Goal: Transaction & Acquisition: Purchase product/service

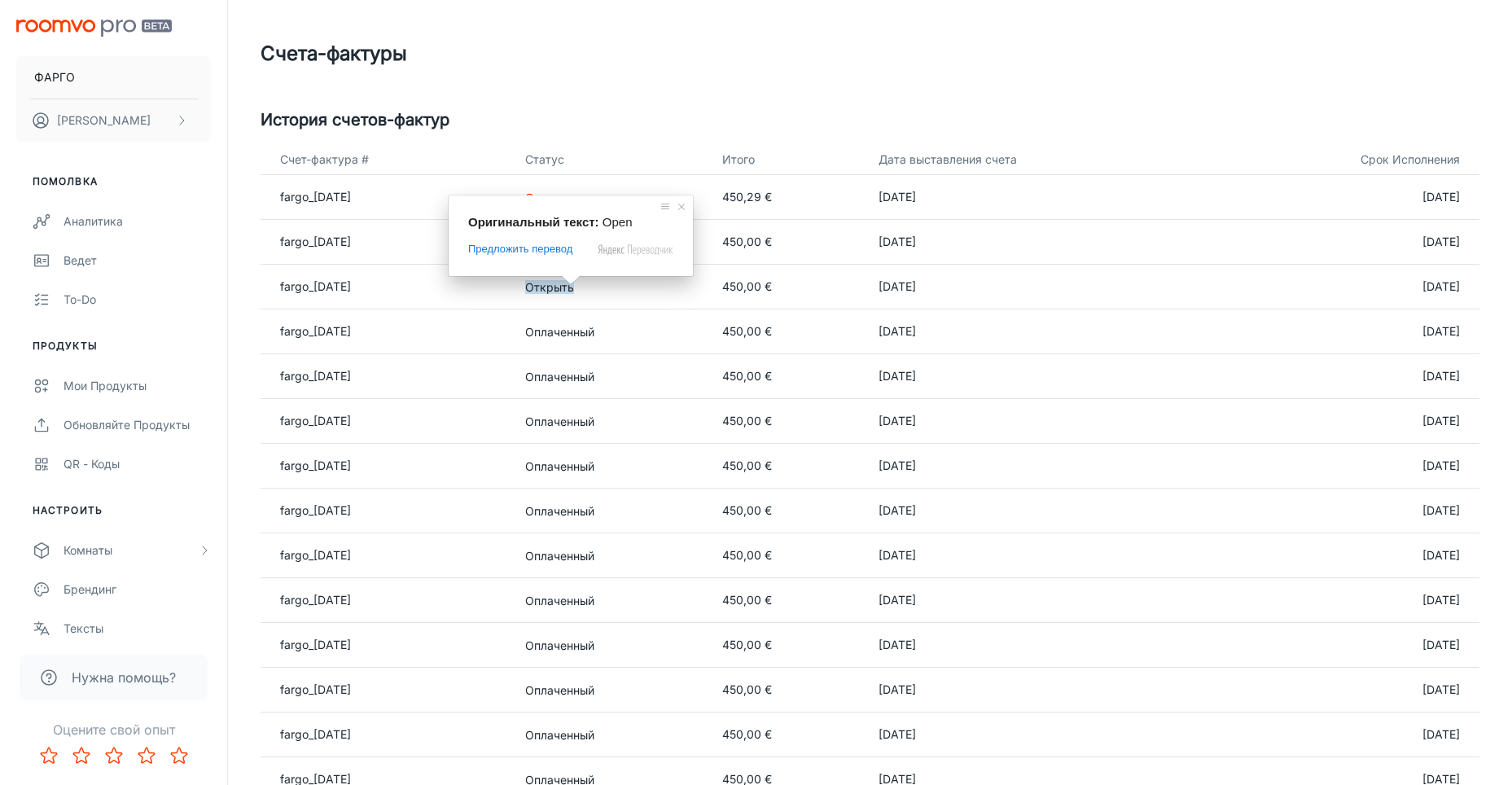
click at [572, 285] on span at bounding box center [571, 280] width 22 height 10
click at [574, 288] on ya-tr-span "Открыть" at bounding box center [549, 287] width 48 height 13
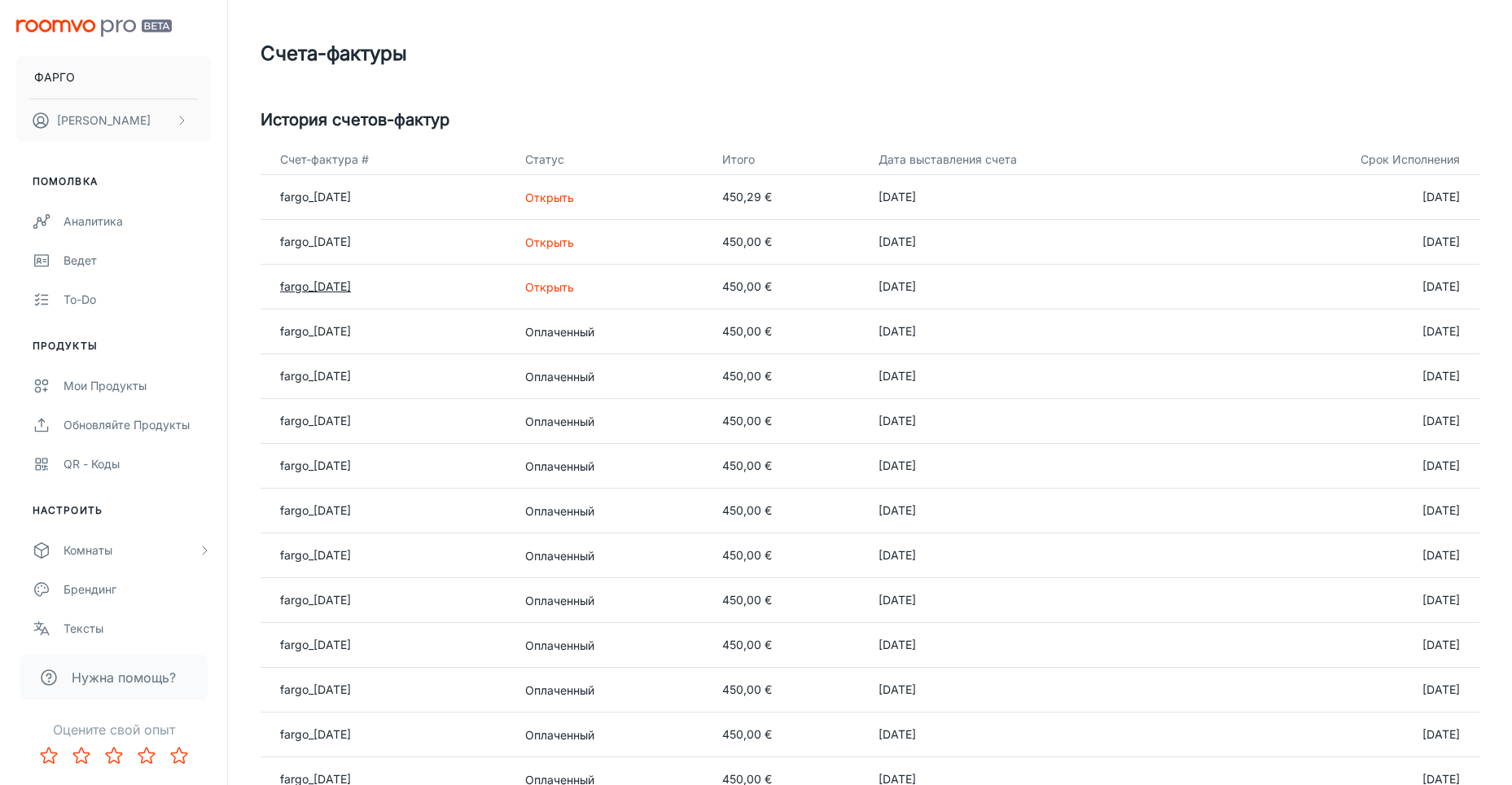
click at [346, 289] on ya-tr-span "fargo_2025-05-31" at bounding box center [315, 286] width 71 height 13
click at [523, 114] on h5 "История счетов-фактур" at bounding box center [870, 119] width 1219 height 24
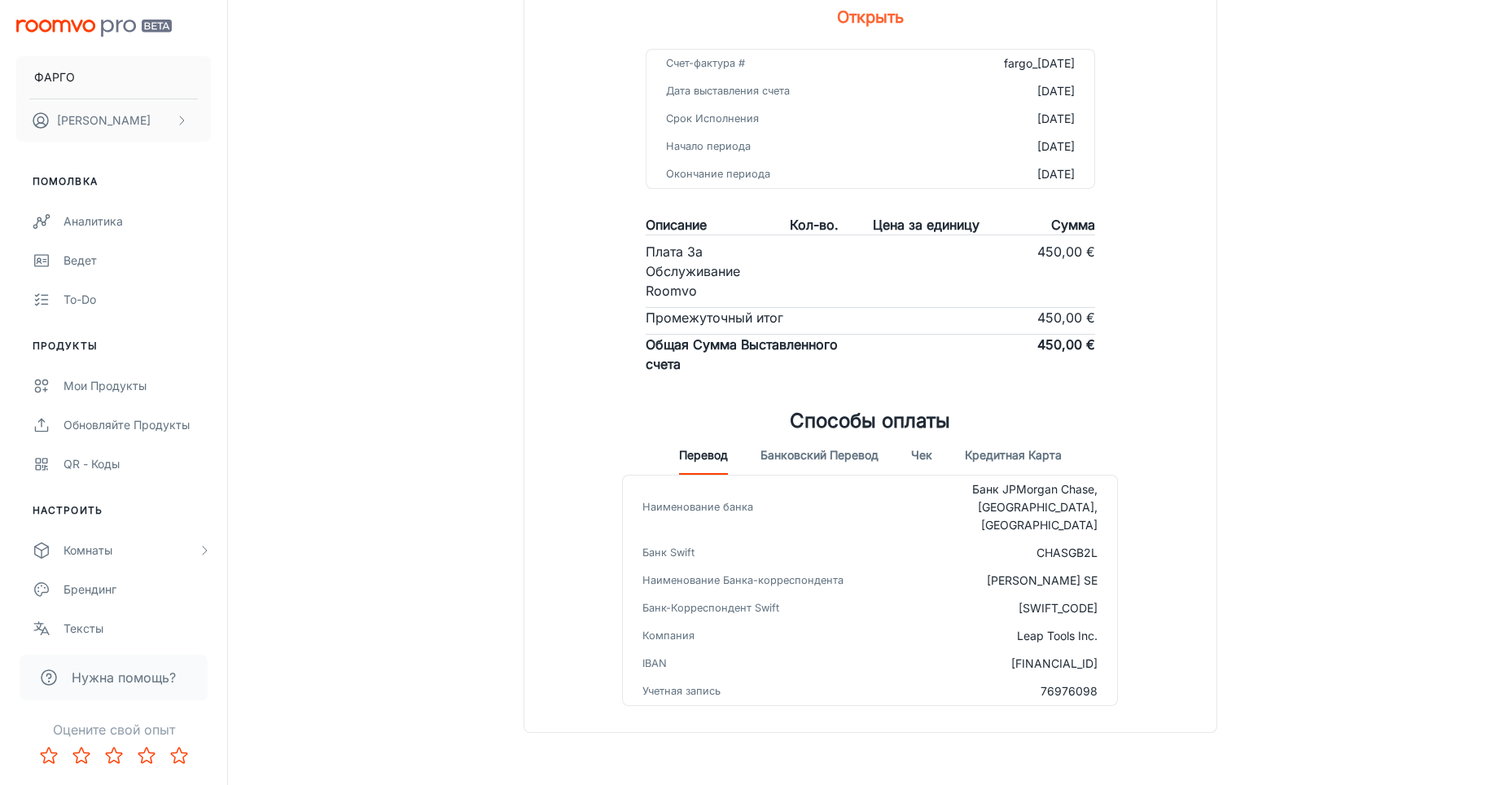
scroll to position [229, 0]
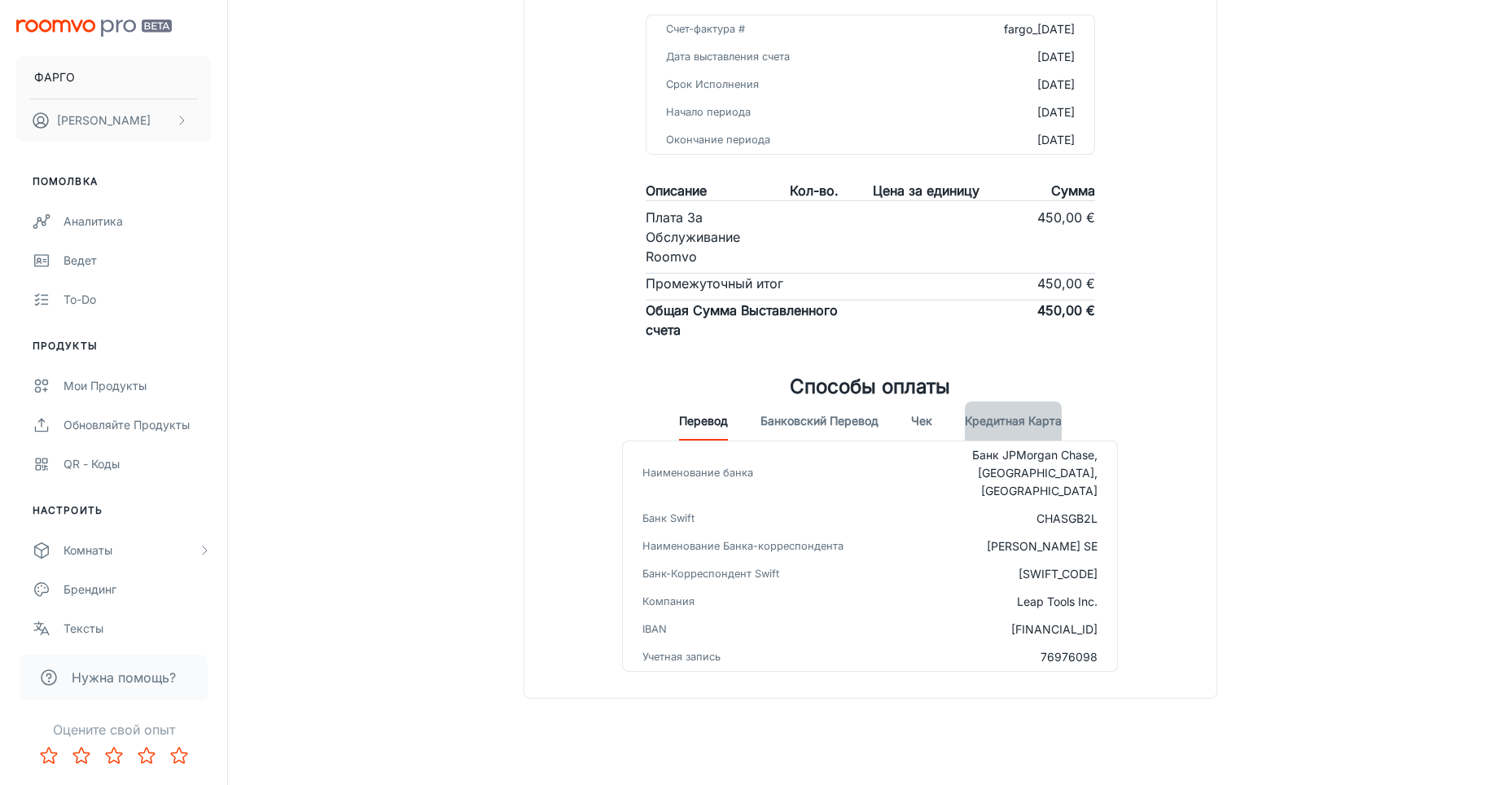
click at [1021, 428] on button "Кредитная карта" at bounding box center [1014, 421] width 97 height 40
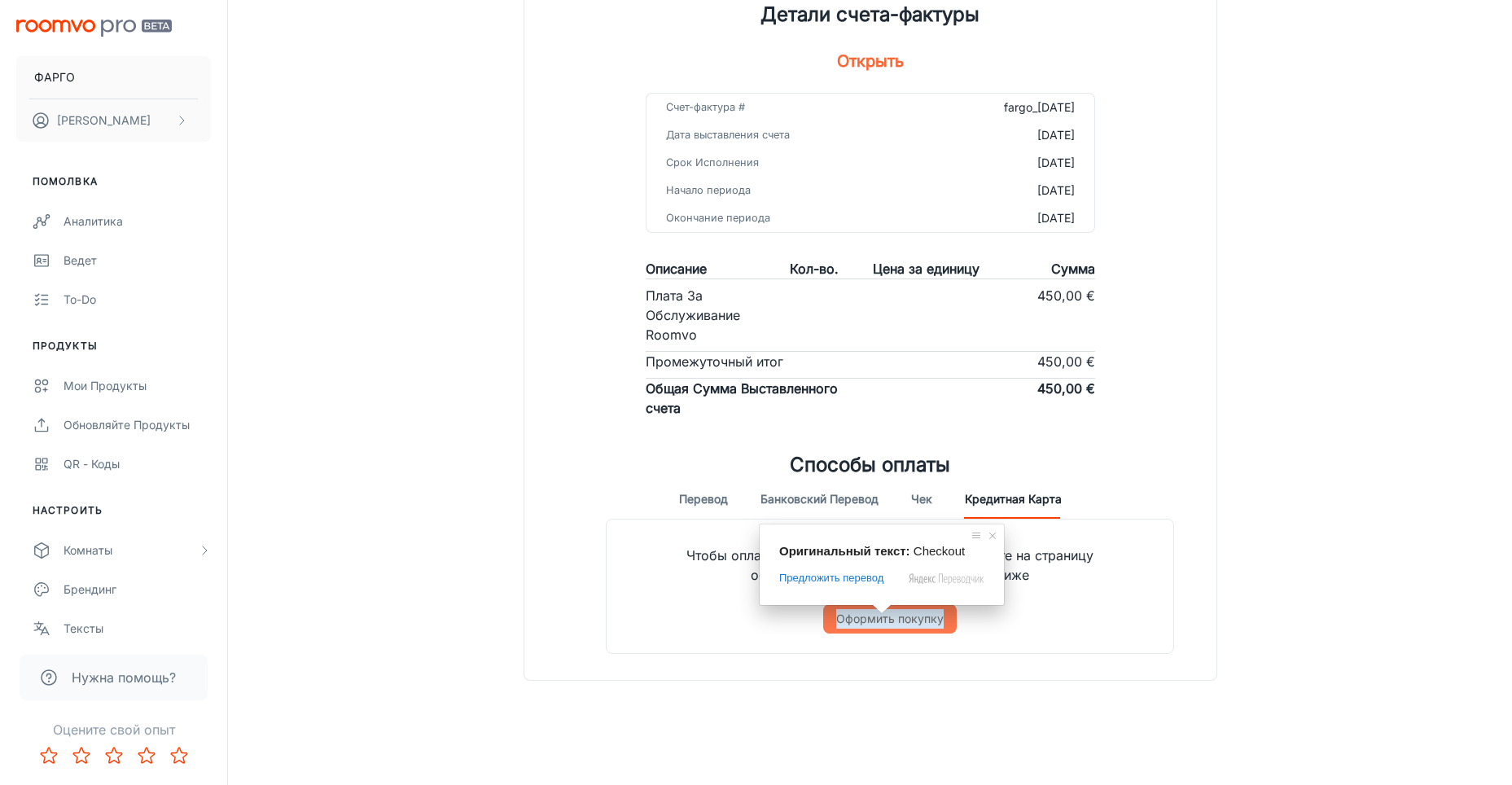
click at [887, 623] on ya-tr-span "Оформить покупку" at bounding box center [890, 619] width 108 height 20
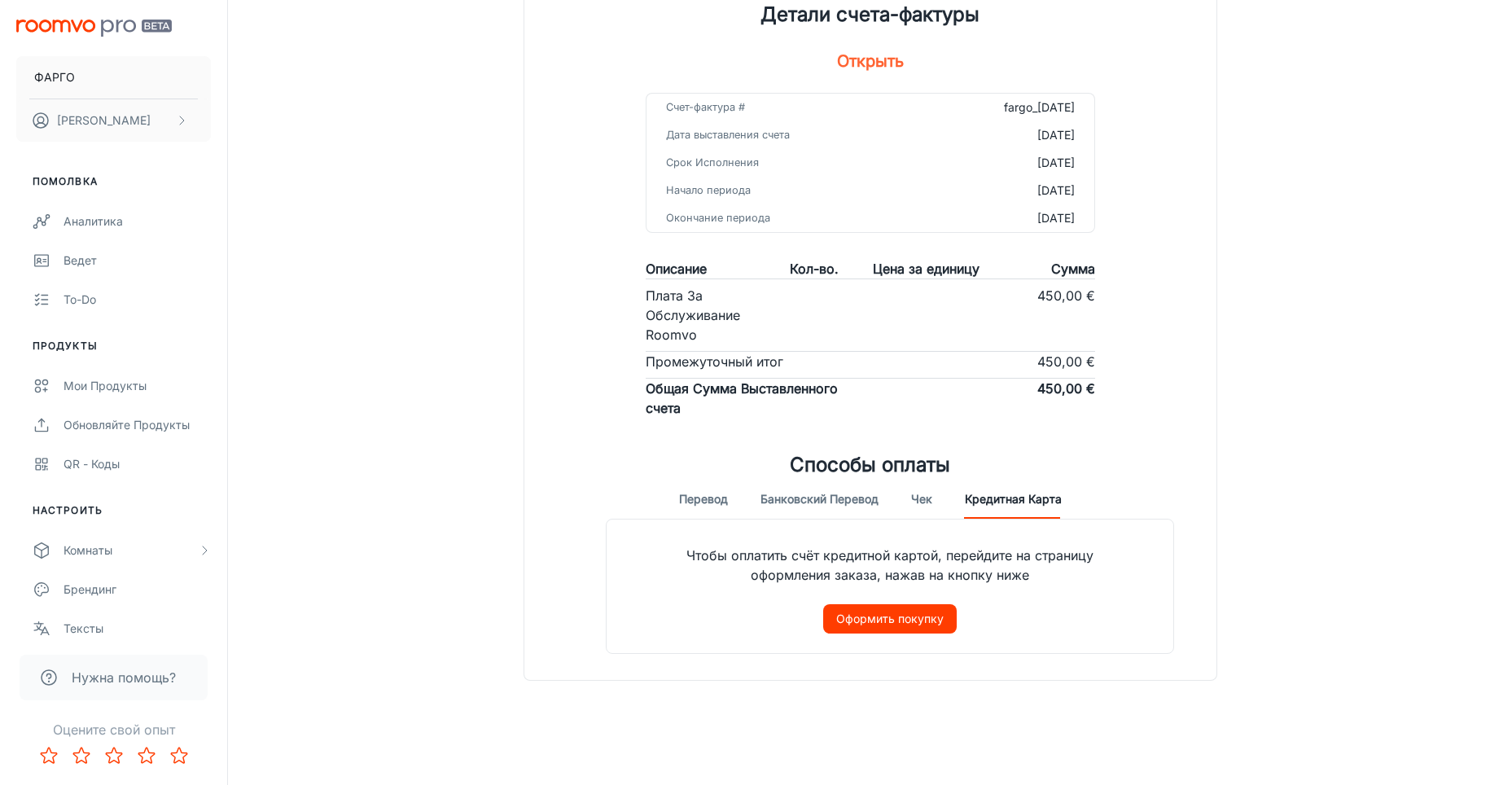
scroll to position [127, 0]
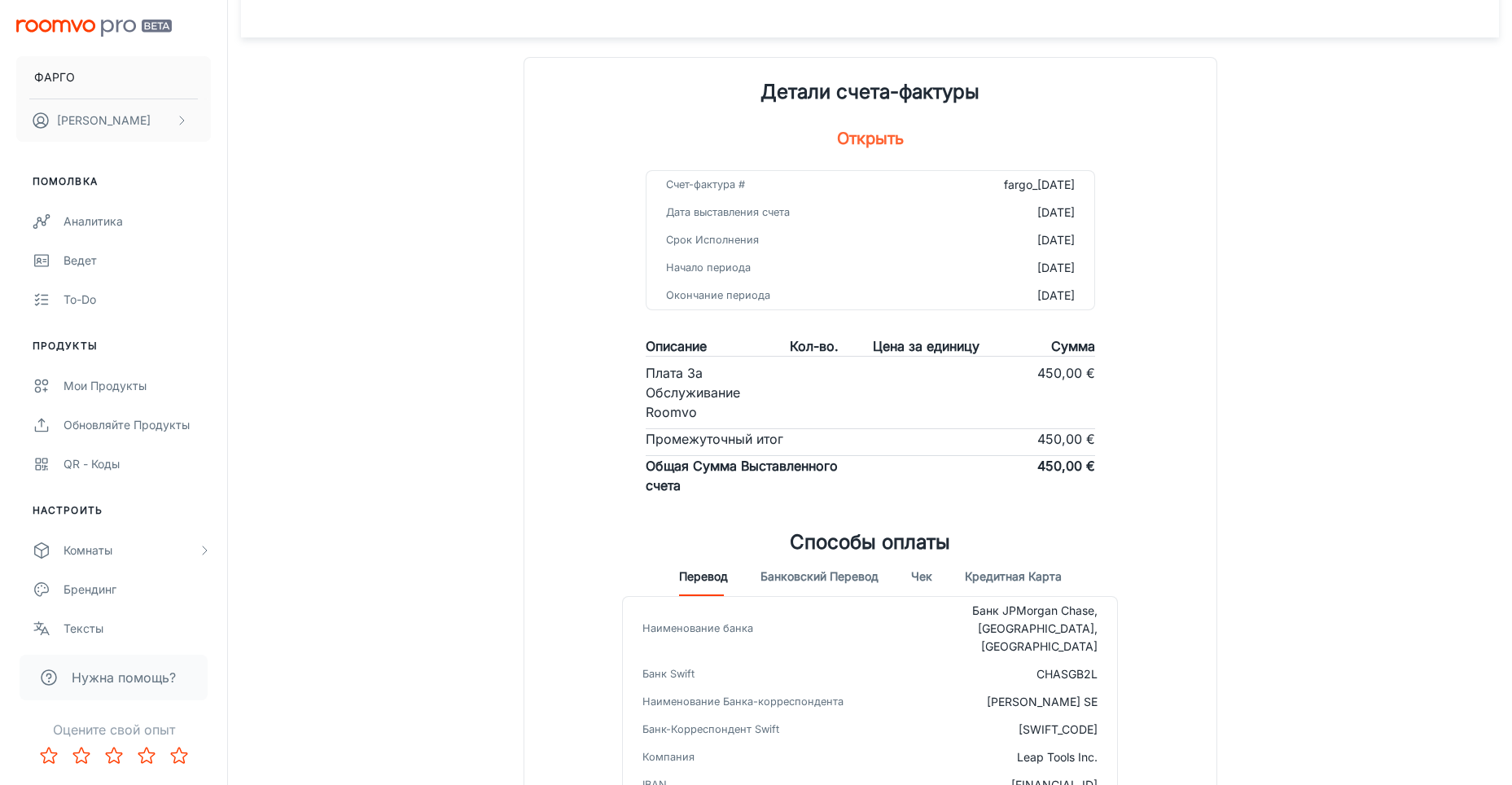
scroll to position [229, 0]
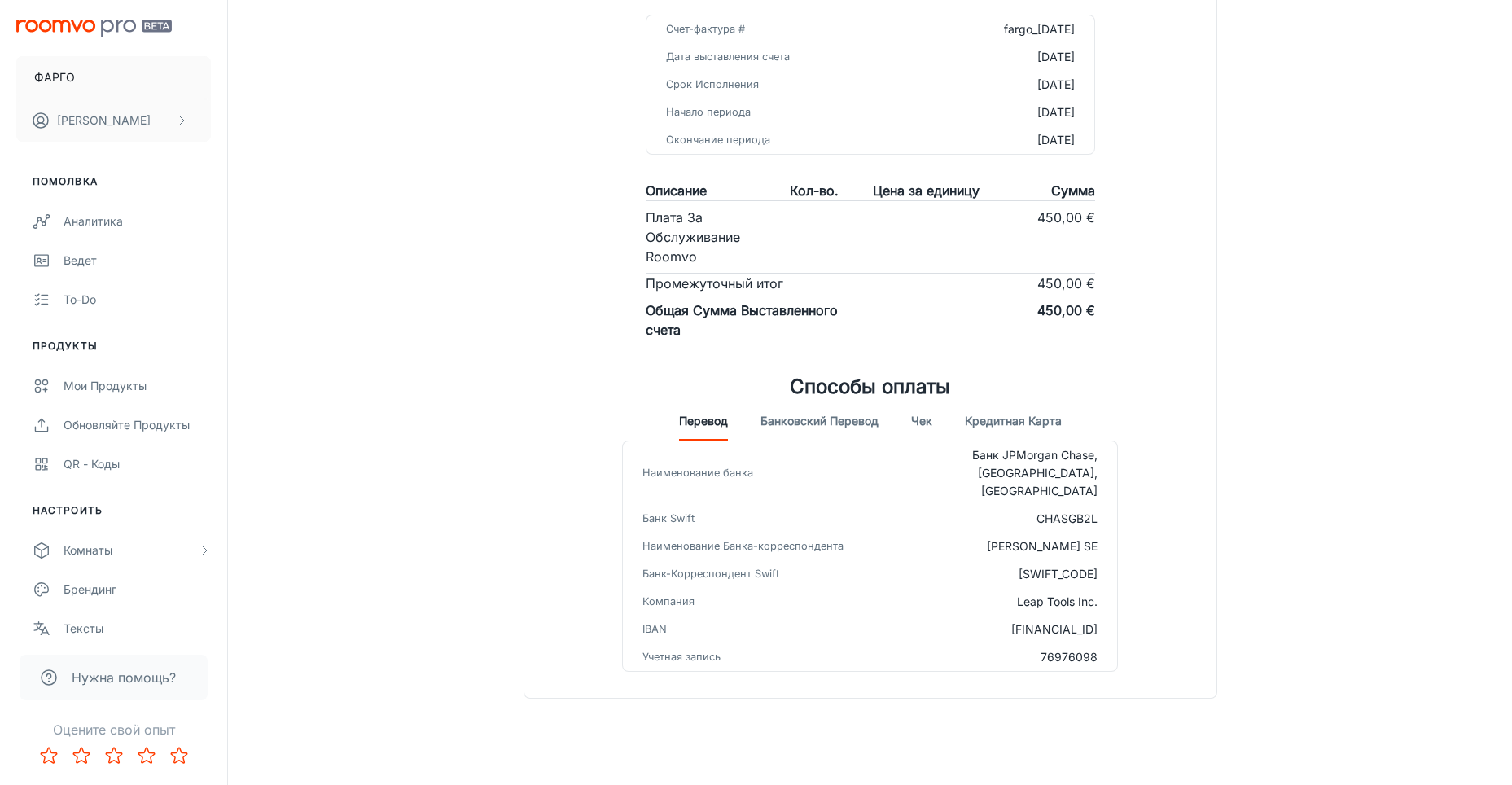
click at [1006, 415] on ya-tr-span "Кредитная карта" at bounding box center [1014, 421] width 97 height 14
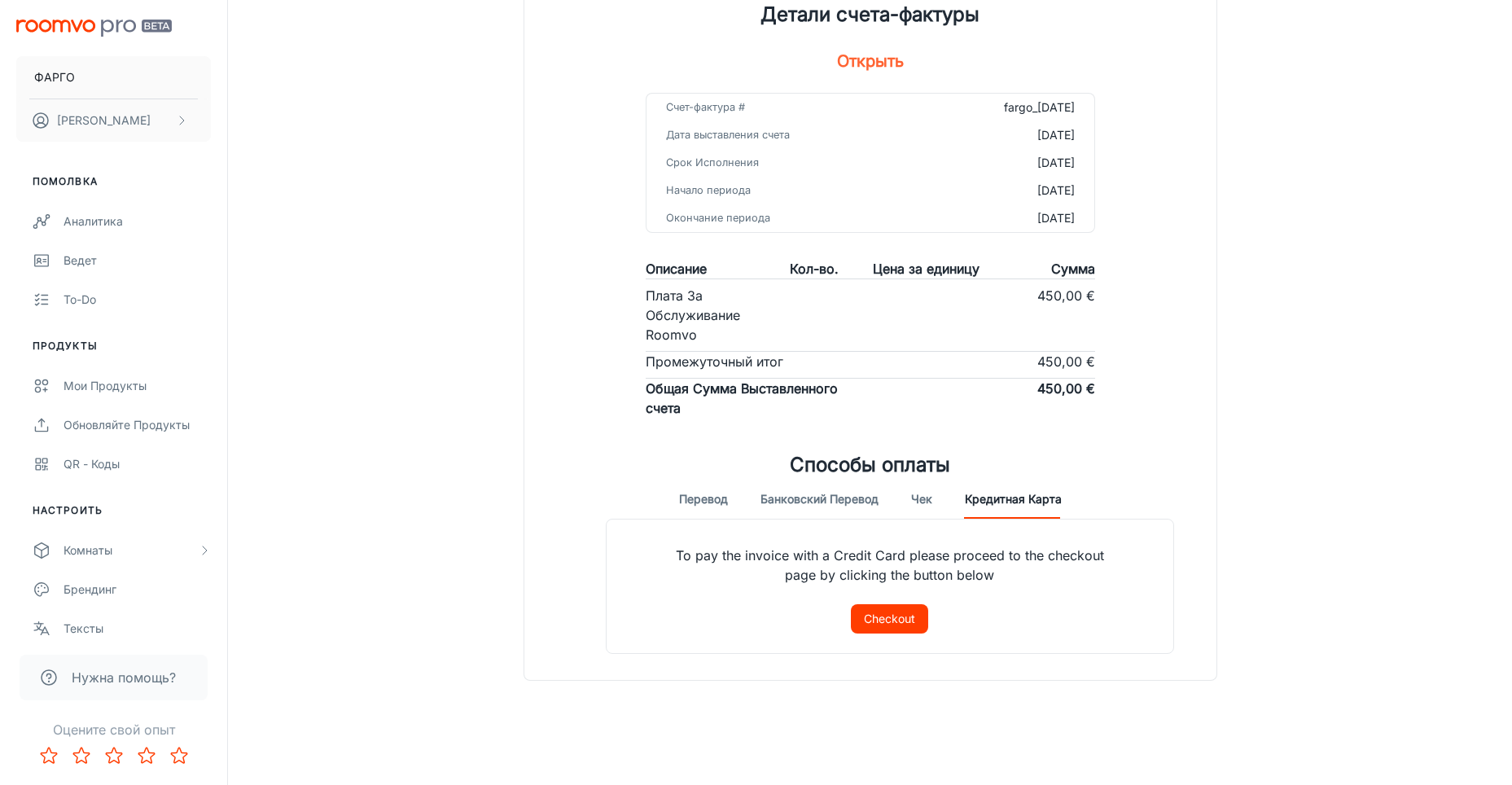
scroll to position [151, 0]
click at [887, 622] on ya-tr-span "Оформить покупку" at bounding box center [890, 619] width 108 height 20
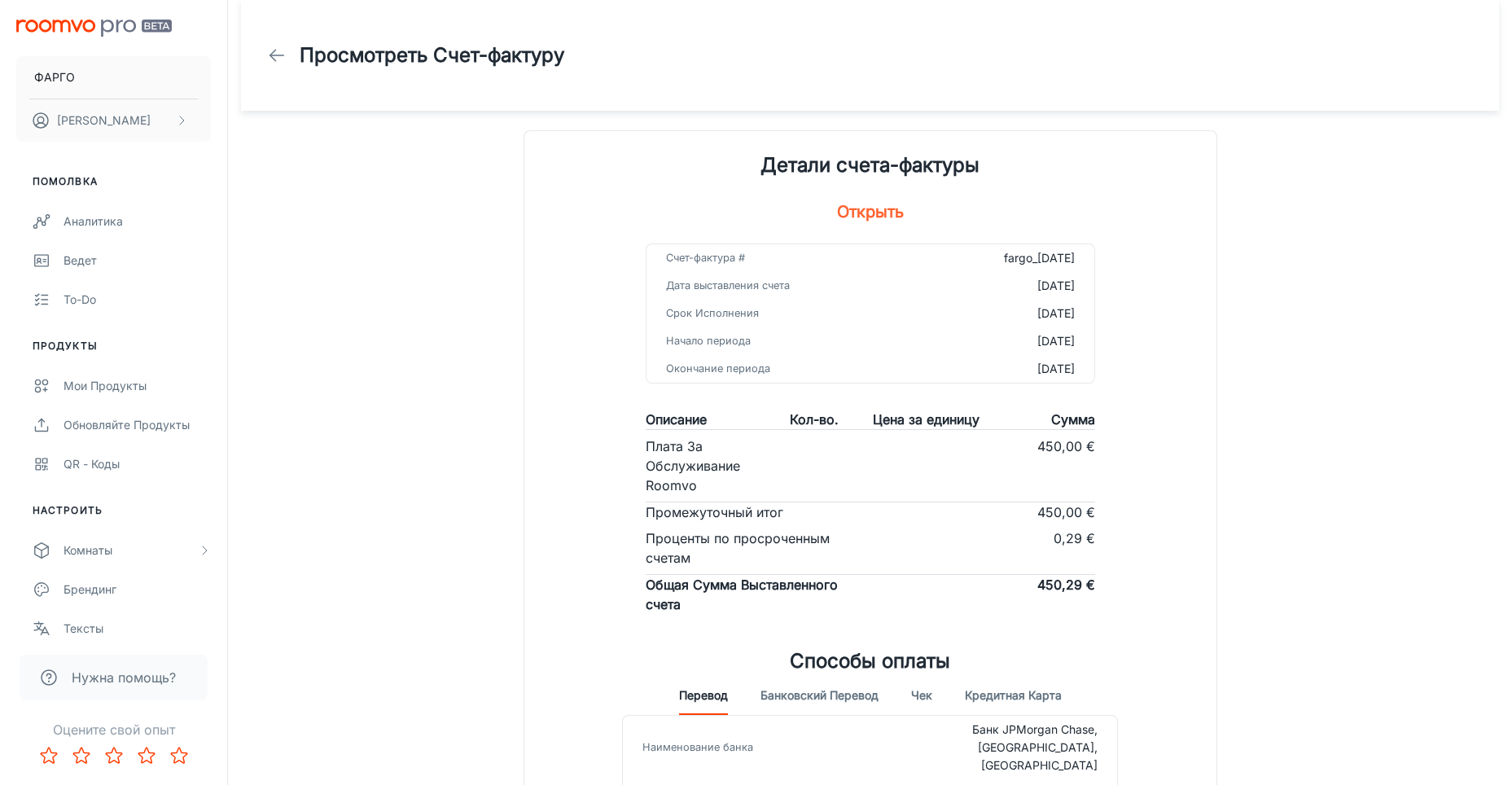
scroll to position [275, 0]
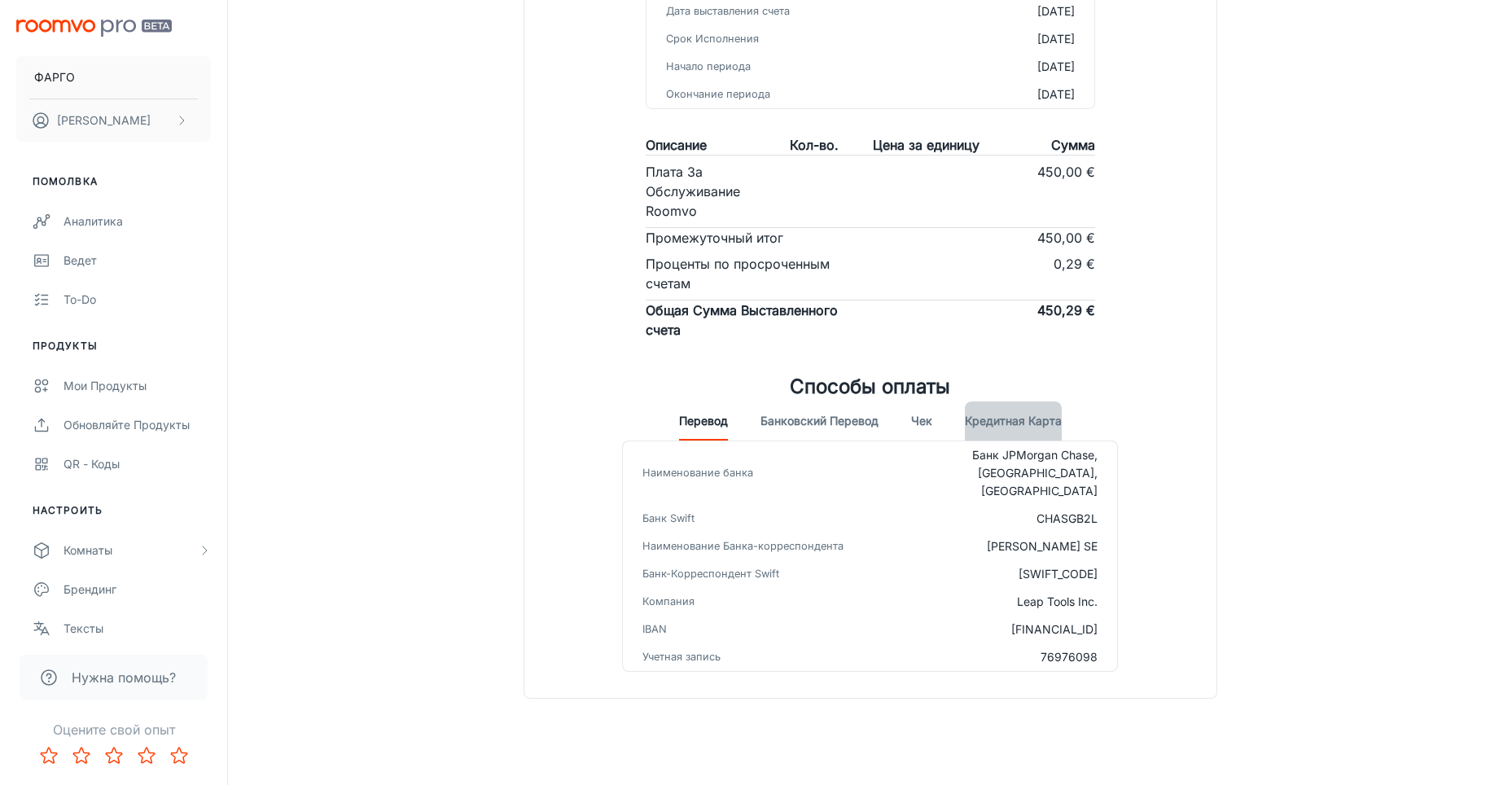
click at [1014, 429] on button "Кредитная карта" at bounding box center [1014, 421] width 97 height 40
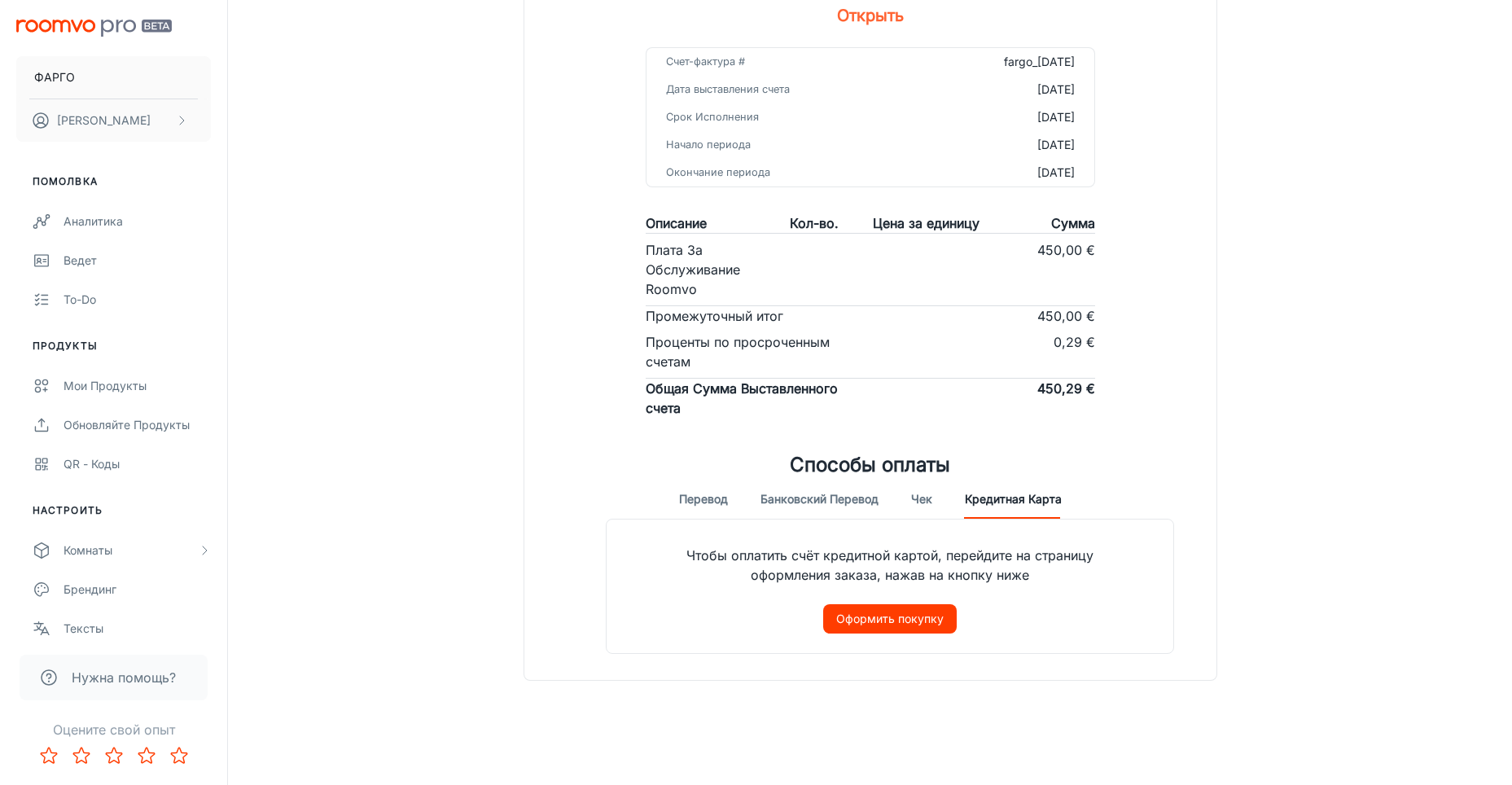
click at [887, 618] on ya-tr-span "Оформить покупку" at bounding box center [890, 619] width 108 height 20
